Goal: Task Accomplishment & Management: Manage account settings

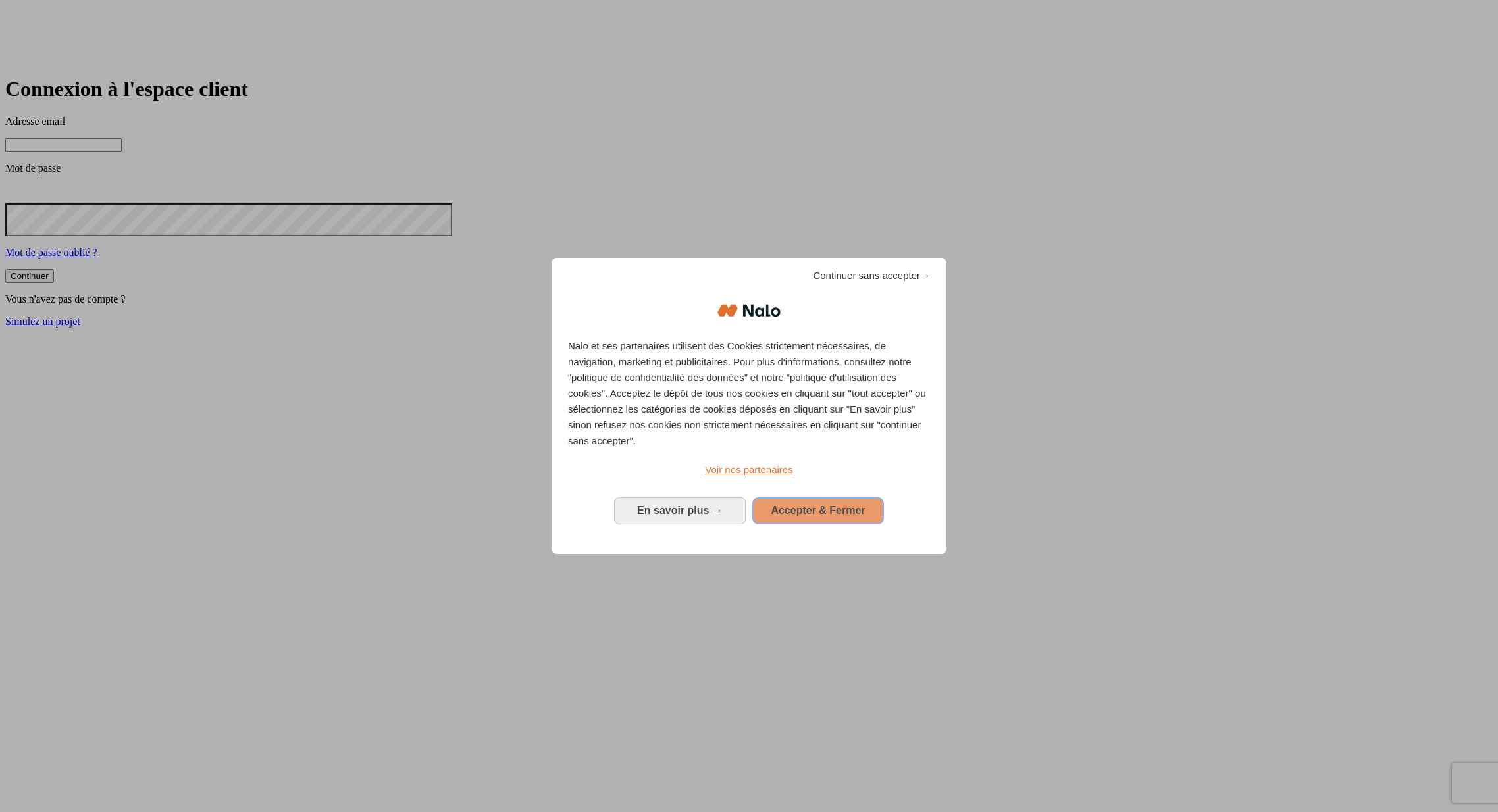
click at [798, 505] on span "Accepter & Fermer" at bounding box center [818, 510] width 94 height 11
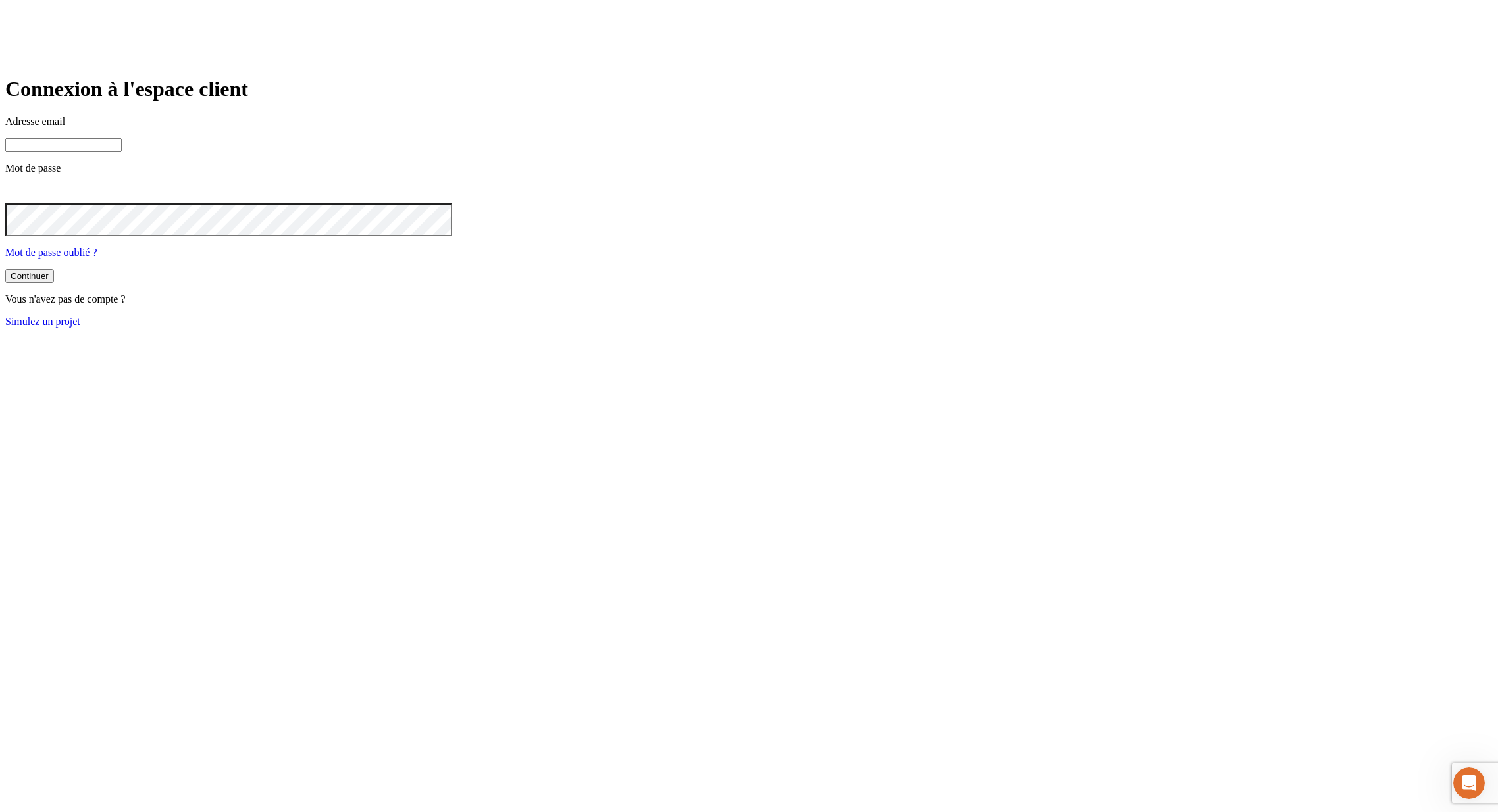
click at [122, 152] on input at bounding box center [64, 145] width 117 height 14
paste input "[PERSON_NAME][DOMAIN_NAME][EMAIL_ADDRESS][DOMAIN_NAME]"
type input "[PERSON_NAME][DOMAIN_NAME][EMAIL_ADDRESS][DOMAIN_NAME]"
click at [6, 270] on button "Continuer" at bounding box center [30, 277] width 49 height 14
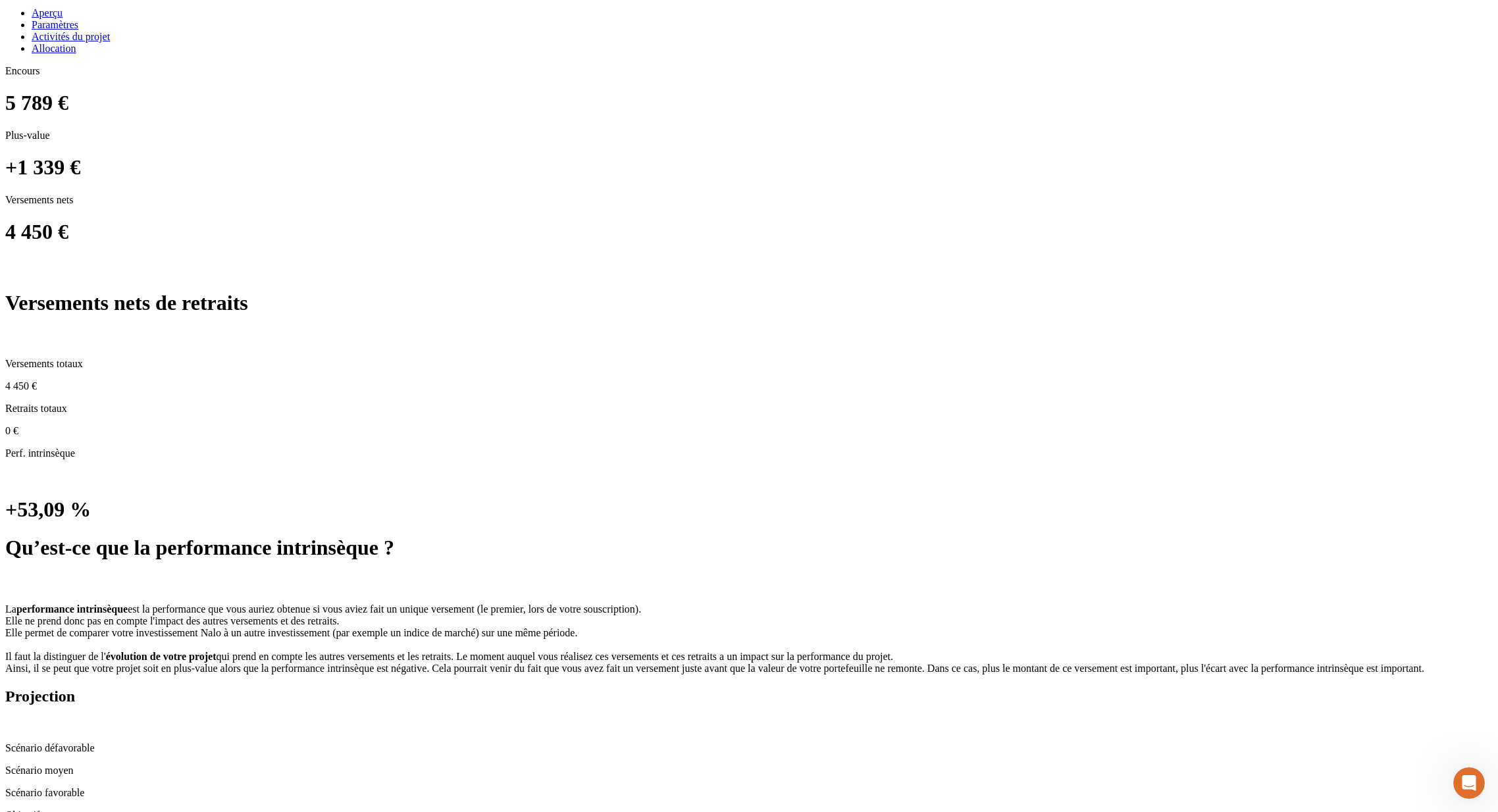
scroll to position [1071, 0]
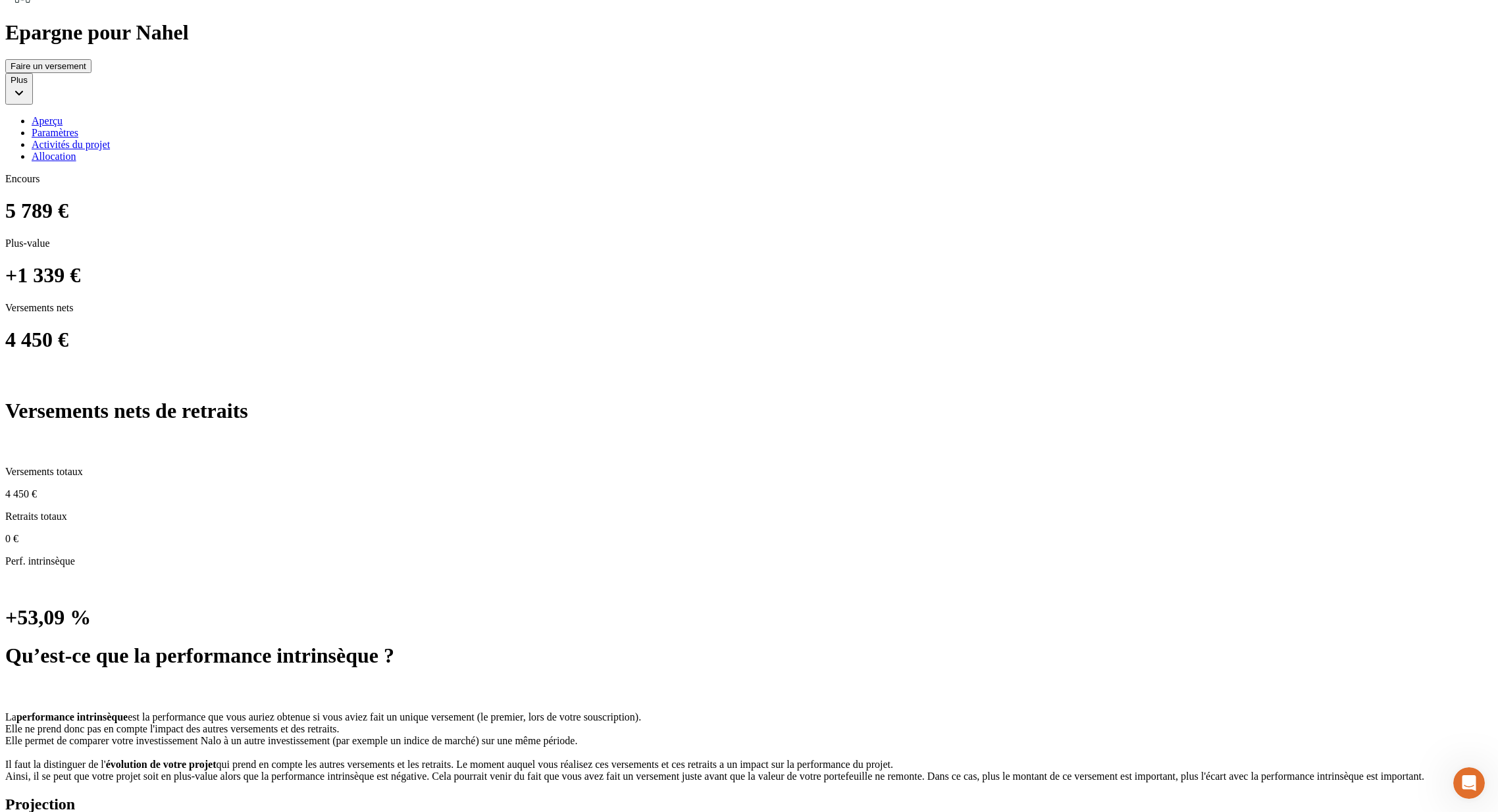
scroll to position [883, 0]
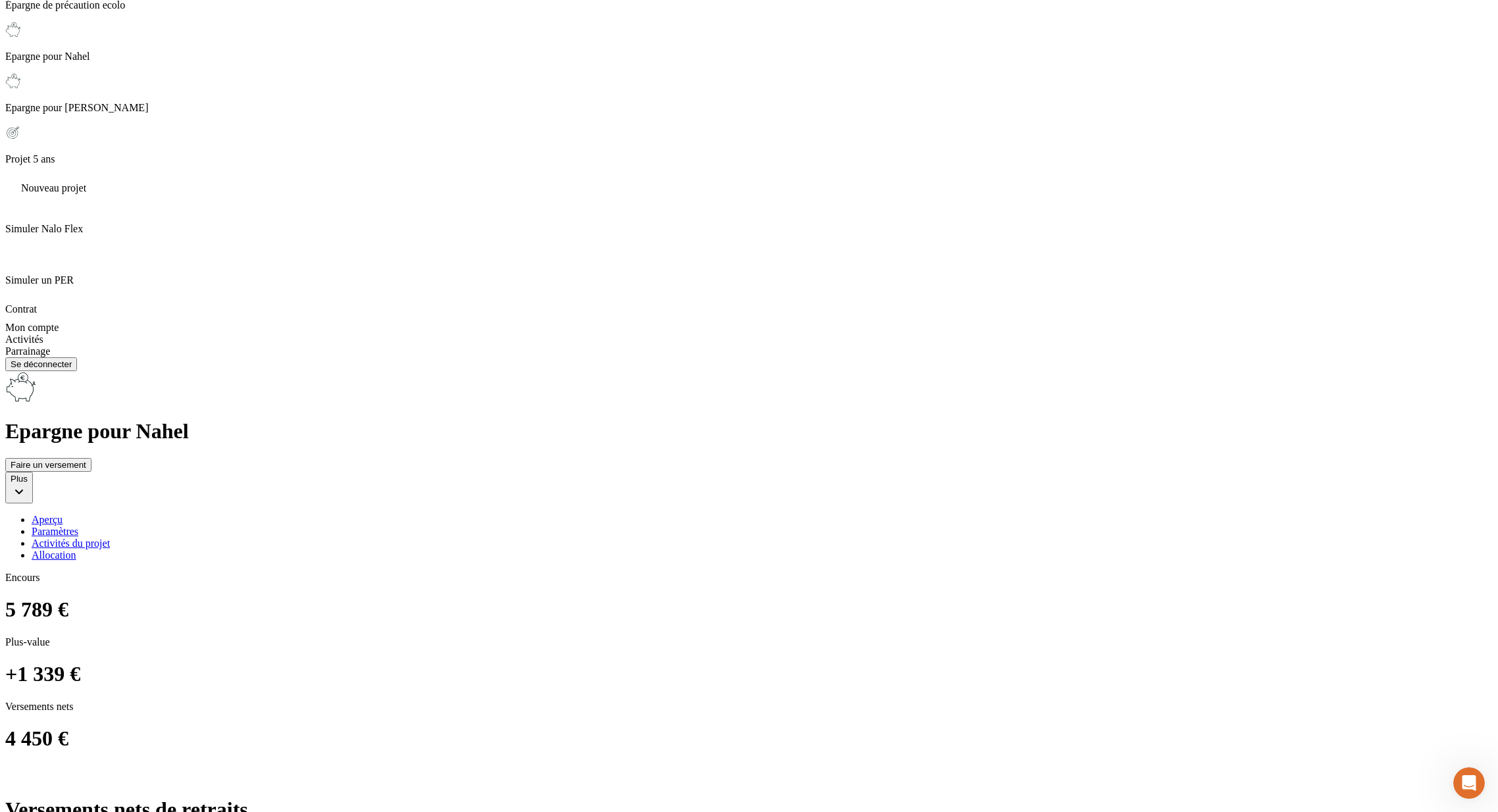
scroll to position [419, 0]
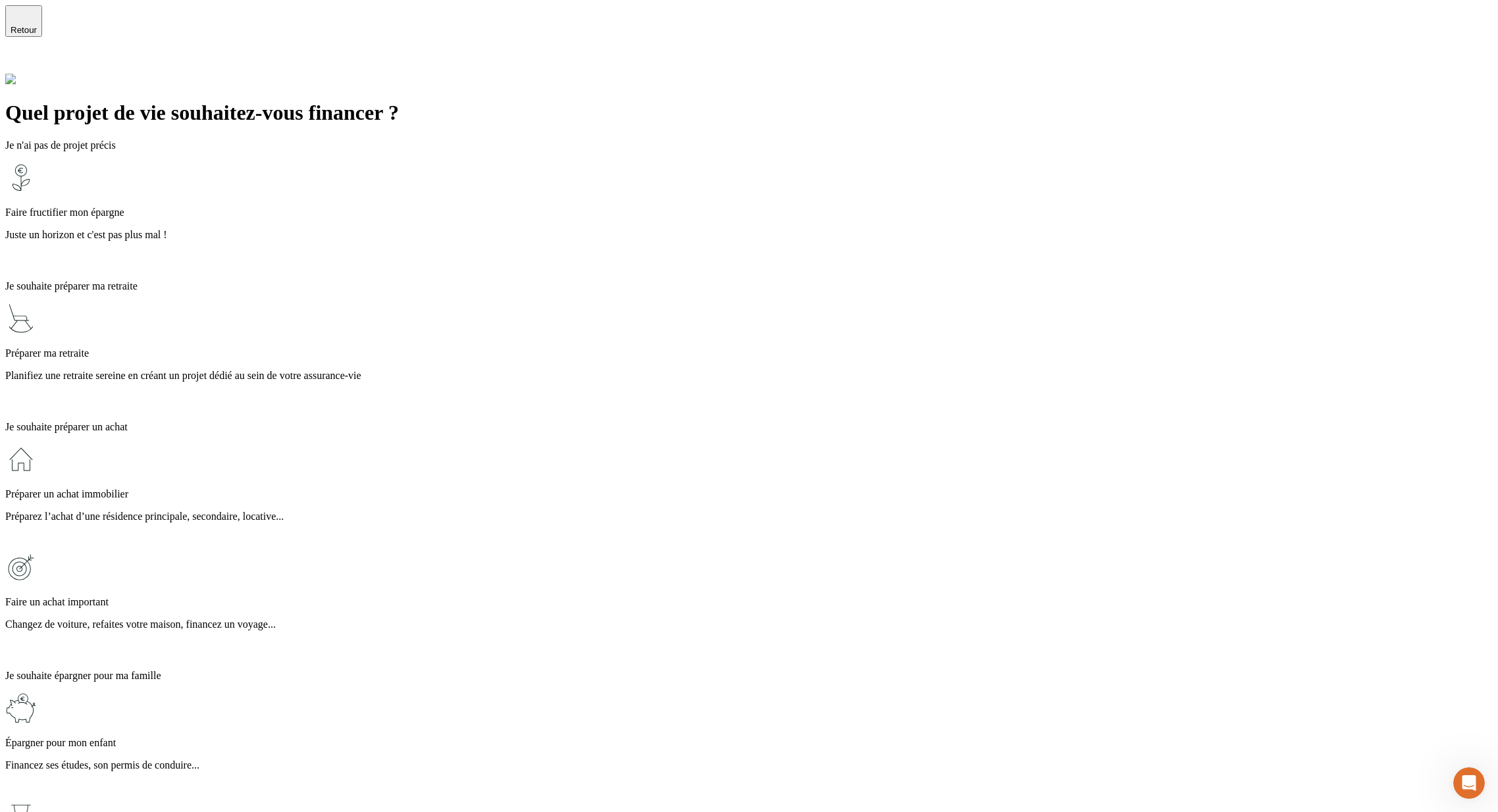
click at [33, 24] on div "Retour" at bounding box center [24, 21] width 26 height 28
